Goal: Transaction & Acquisition: Download file/media

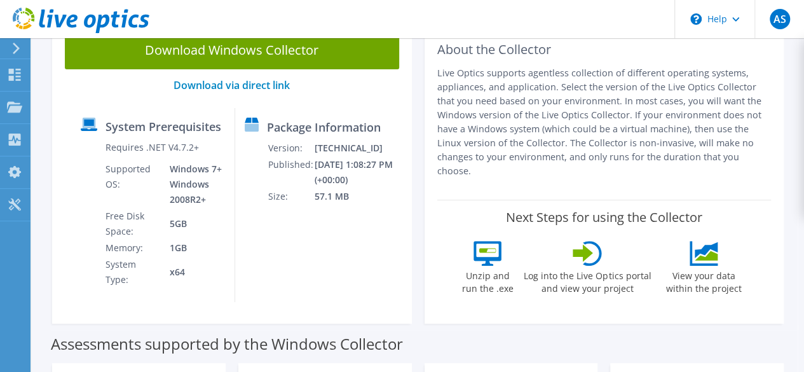
scroll to position [100, 0]
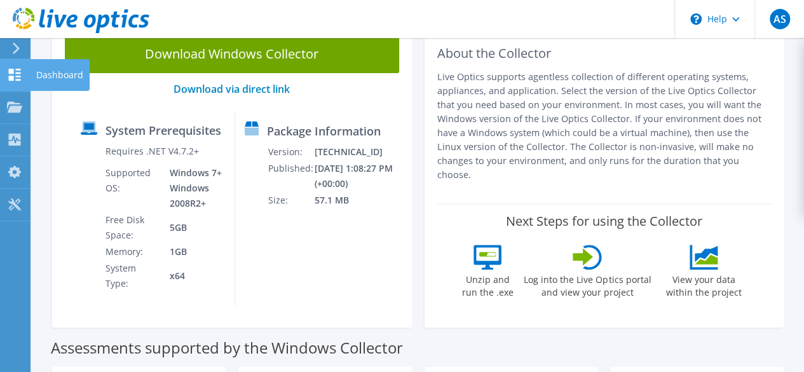
click at [10, 74] on icon at bounding box center [14, 75] width 15 height 12
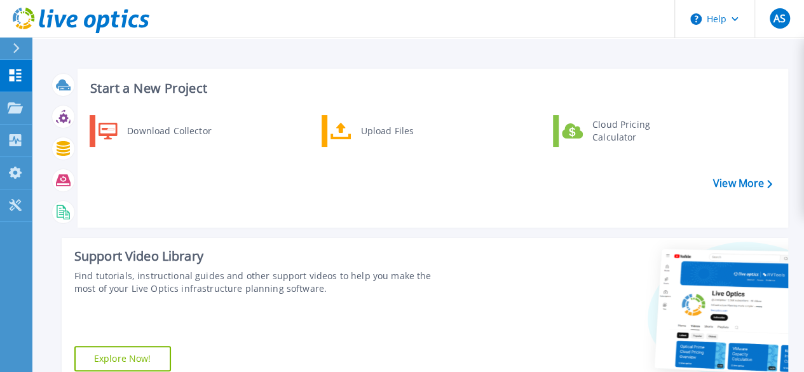
click at [13, 45] on icon at bounding box center [16, 48] width 7 height 10
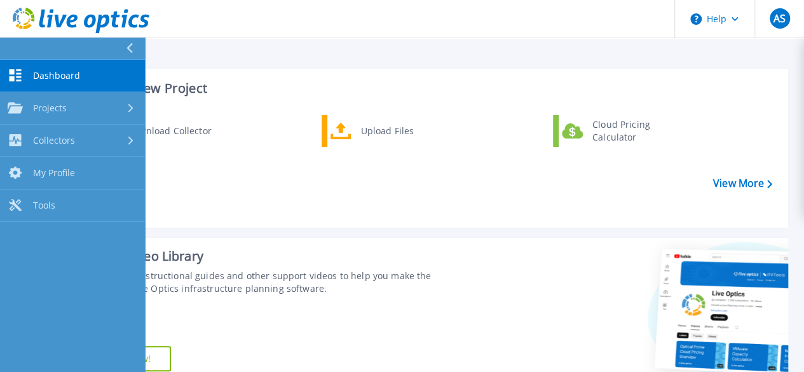
click at [123, 43] on button at bounding box center [72, 48] width 145 height 22
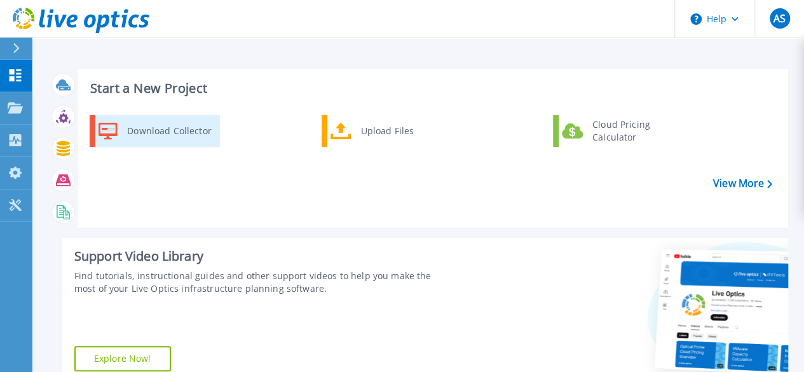
click at [159, 121] on div "Download Collector" at bounding box center [169, 130] width 96 height 25
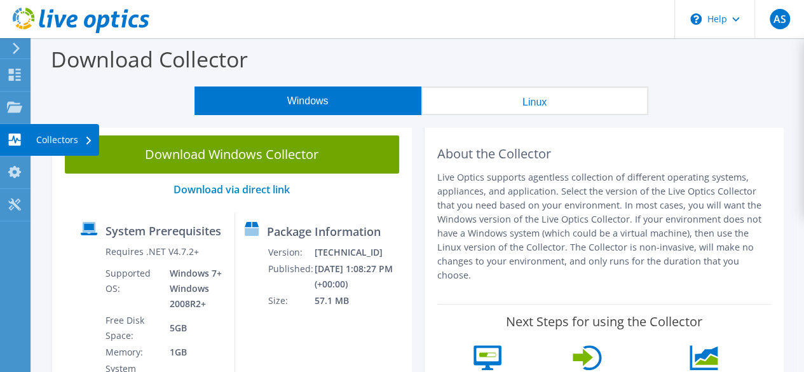
click at [14, 141] on use at bounding box center [15, 139] width 12 height 12
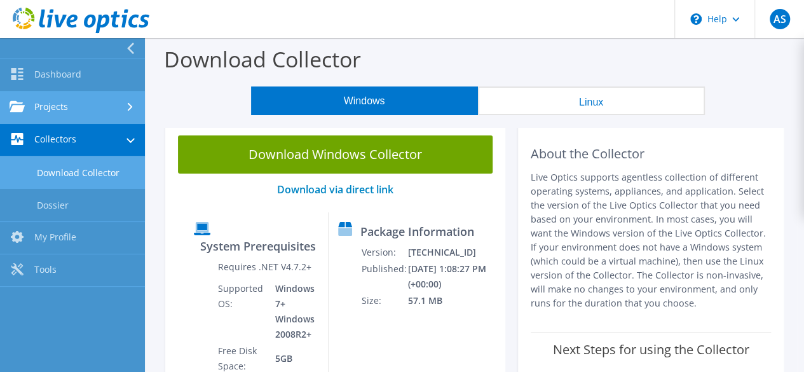
click at [41, 112] on link "Projects" at bounding box center [72, 107] width 145 height 32
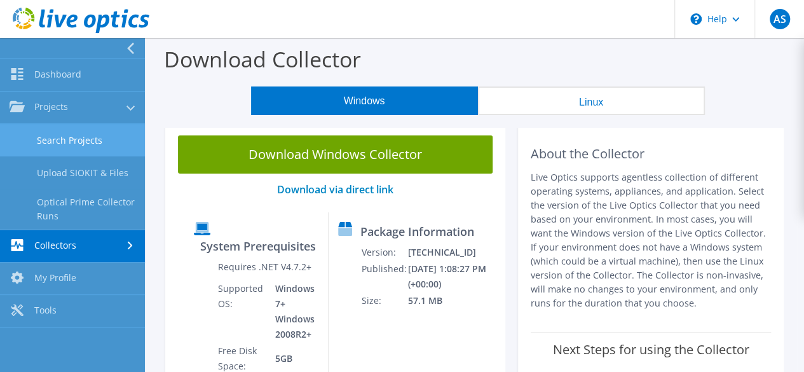
click at [55, 144] on link "Search Projects" at bounding box center [72, 140] width 145 height 32
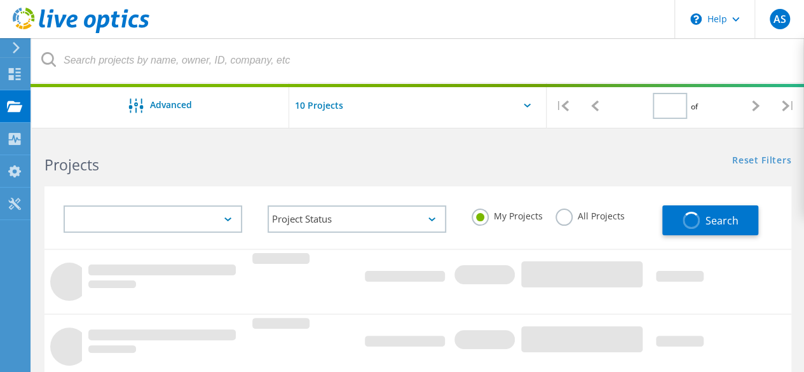
type input "1"
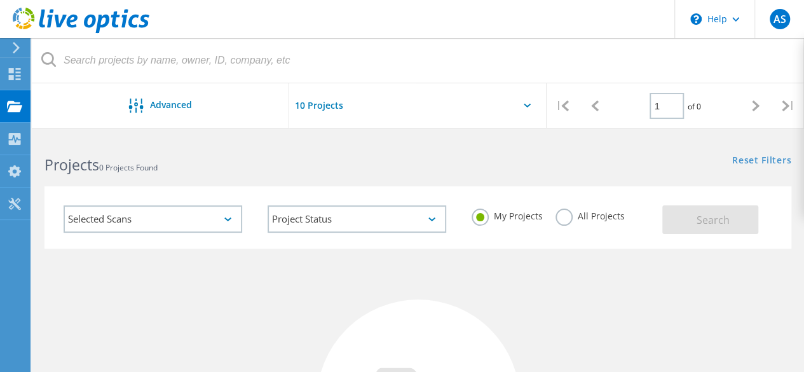
click at [334, 102] on input "text" at bounding box center [352, 105] width 127 height 44
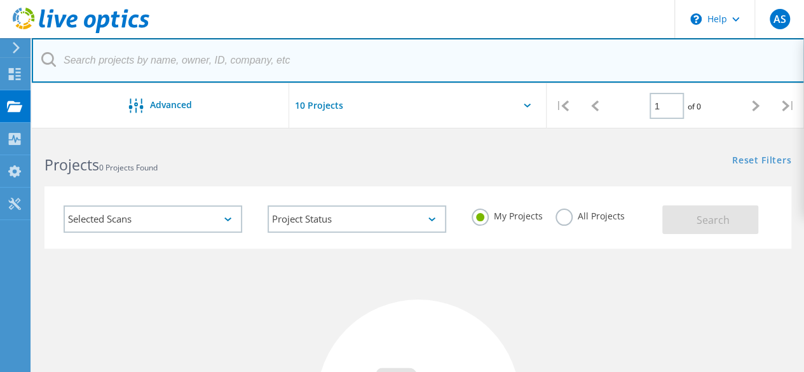
click at [144, 59] on input "text" at bounding box center [418, 60] width 773 height 44
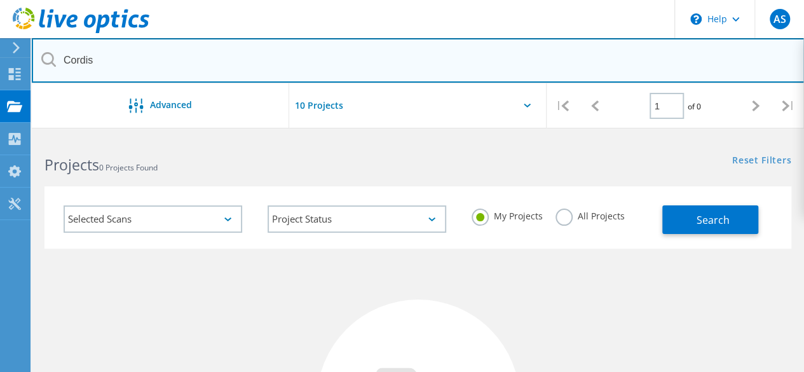
type input "Cordis"
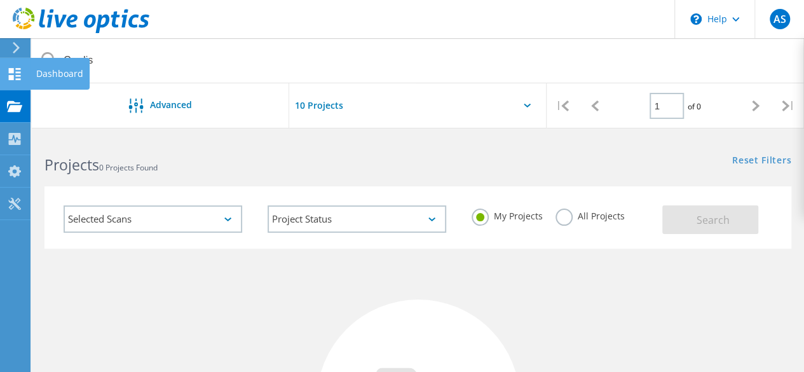
click at [59, 78] on div "Dashboard" at bounding box center [59, 73] width 47 height 9
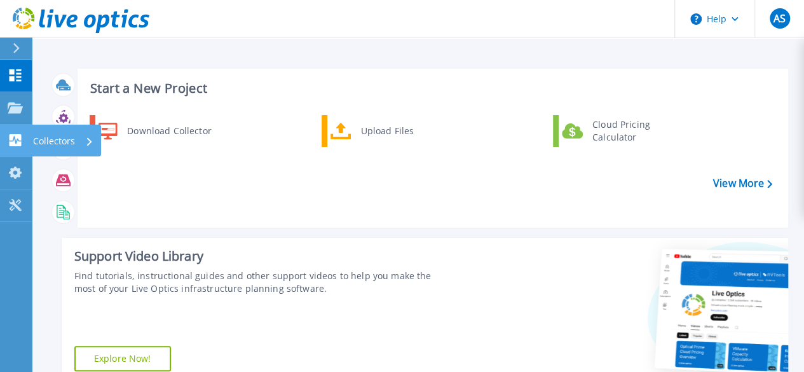
click at [72, 146] on p "Collectors" at bounding box center [54, 141] width 42 height 33
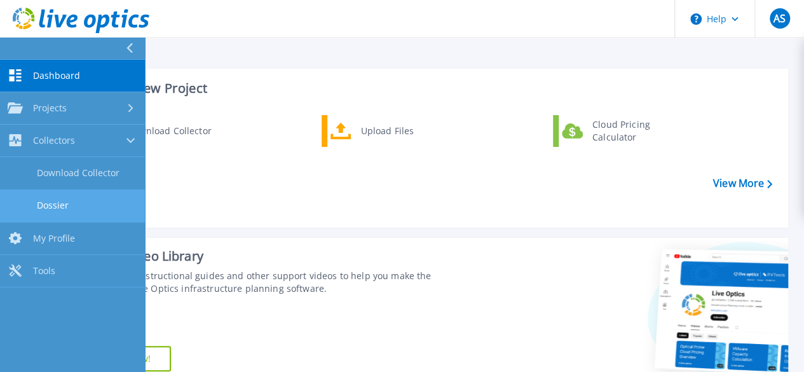
click at [55, 201] on link "Dossier" at bounding box center [72, 205] width 145 height 32
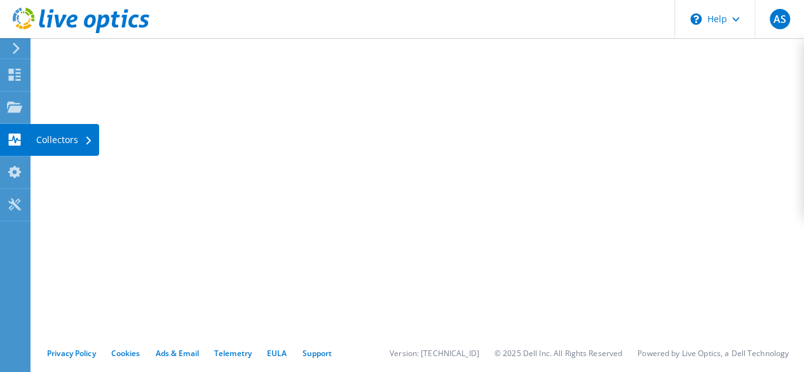
click at [64, 150] on div "Collectors" at bounding box center [64, 140] width 69 height 32
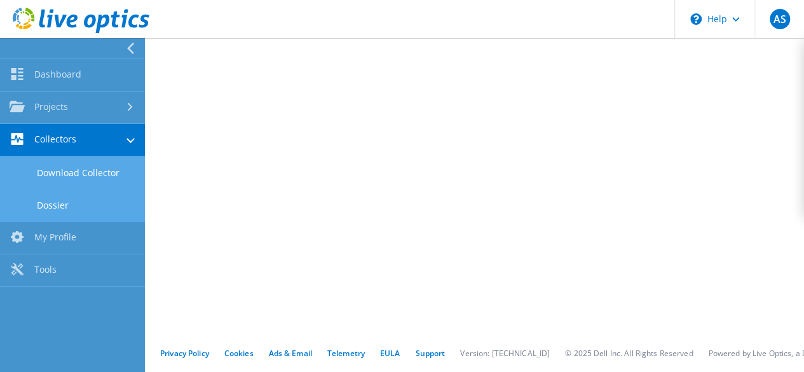
click at [78, 173] on link "Download Collector" at bounding box center [72, 172] width 145 height 32
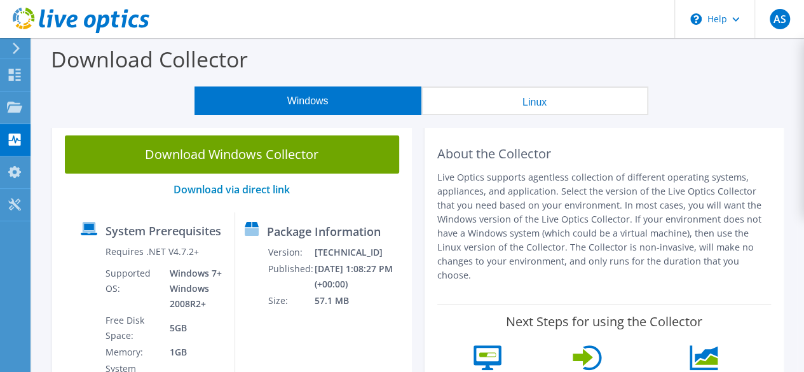
click at [65, 20] on icon at bounding box center [81, 21] width 137 height 26
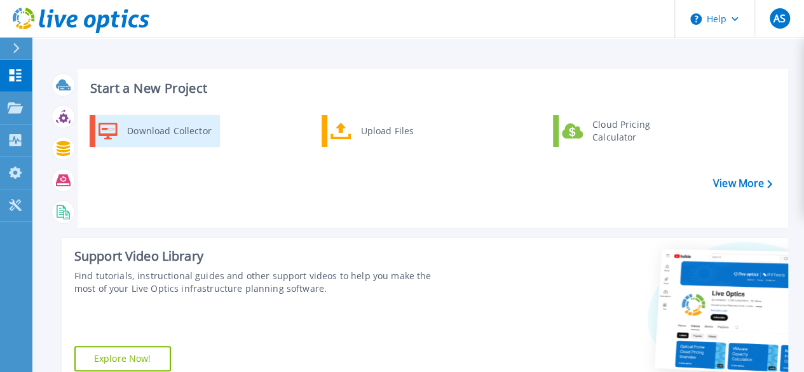
click at [170, 142] on div "Download Collector" at bounding box center [169, 130] width 96 height 25
